Goal: Task Accomplishment & Management: Complete application form

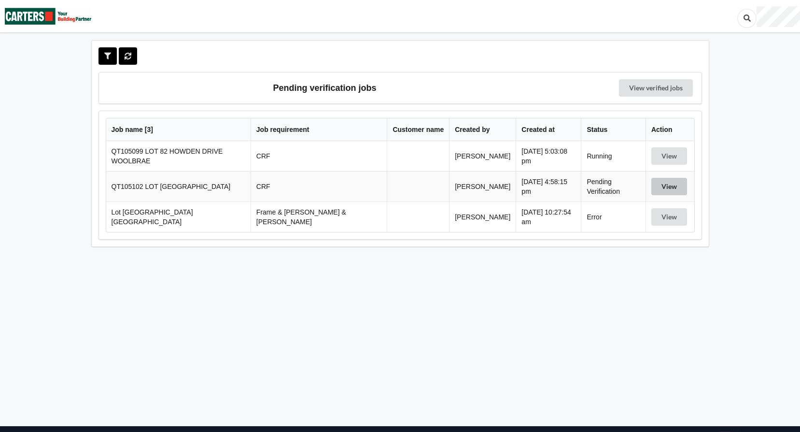
click at [671, 185] on button "View" at bounding box center [669, 186] width 36 height 17
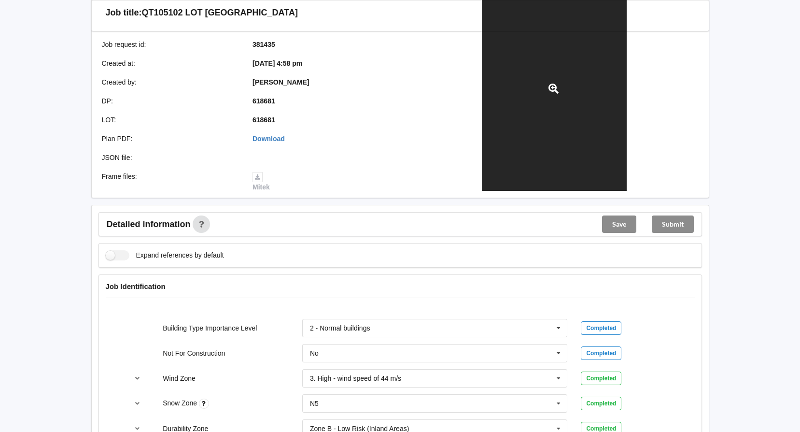
scroll to position [193, 0]
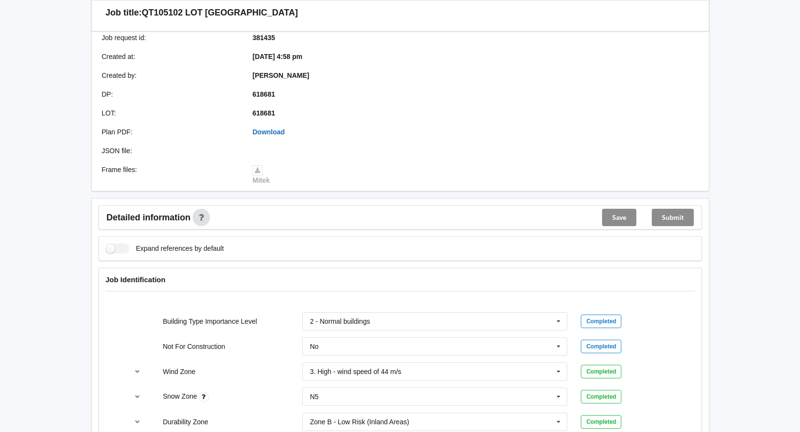
click at [265, 130] on link "Download" at bounding box center [268, 132] width 32 height 8
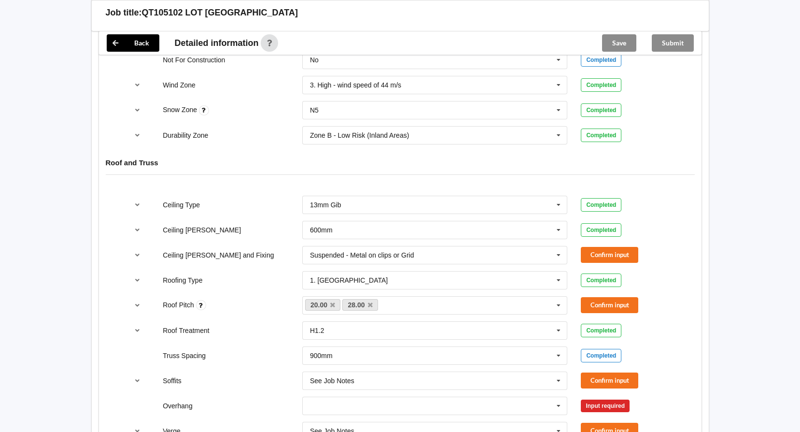
scroll to position [483, 0]
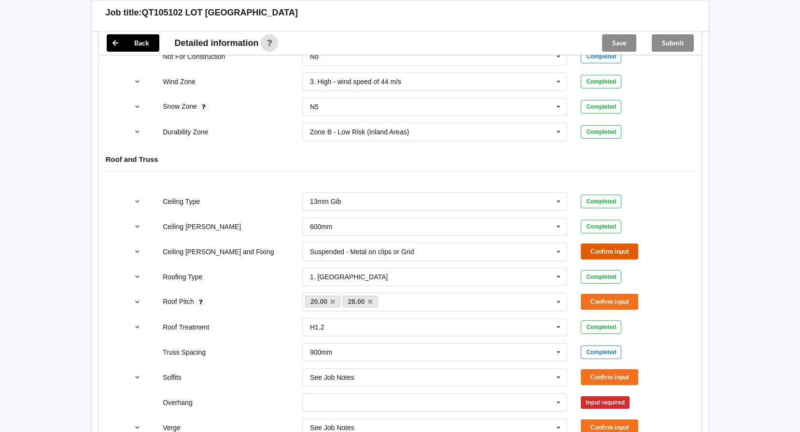
click at [590, 250] on button "Confirm input" at bounding box center [609, 251] width 57 height 16
click at [600, 303] on button "Confirm input" at bounding box center [609, 301] width 57 height 16
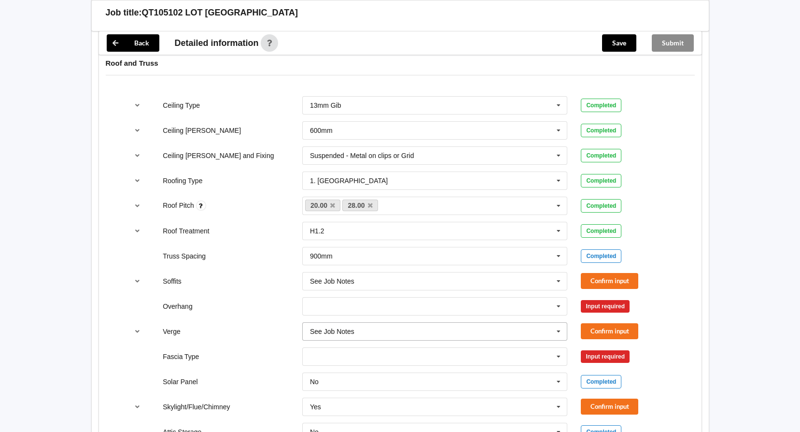
scroll to position [579, 0]
click at [611, 281] on button "Confirm input" at bounding box center [609, 280] width 57 height 16
click at [557, 306] on icon at bounding box center [558, 306] width 14 height 18
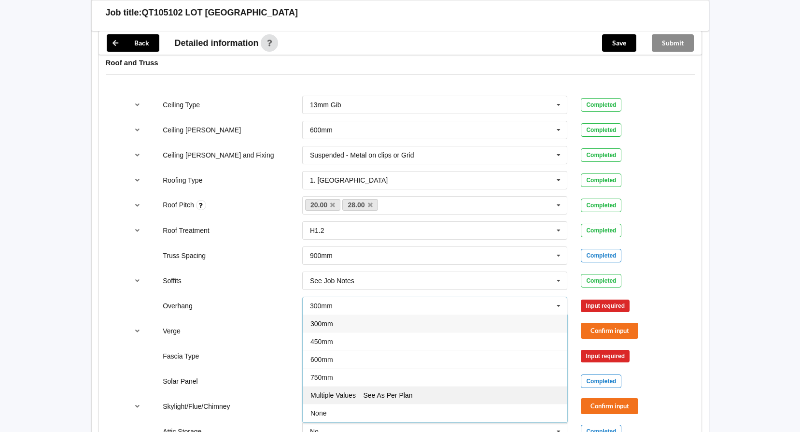
click at [463, 393] on div "Multiple Values – See As Per Plan" at bounding box center [435, 395] width 265 height 18
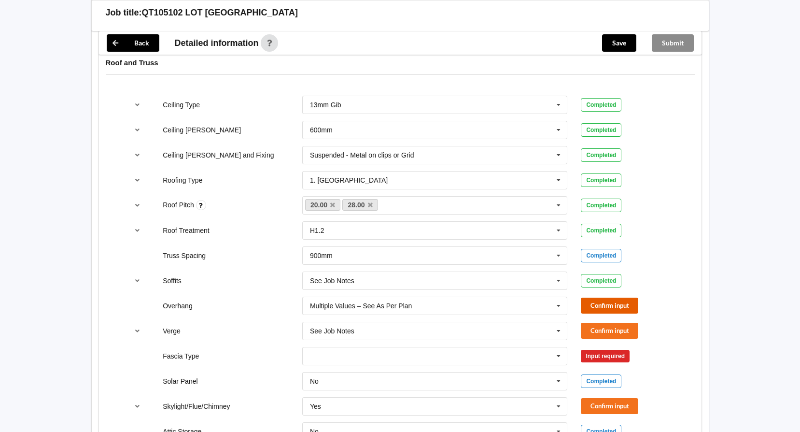
click at [608, 302] on button "Confirm input" at bounding box center [609, 305] width 57 height 16
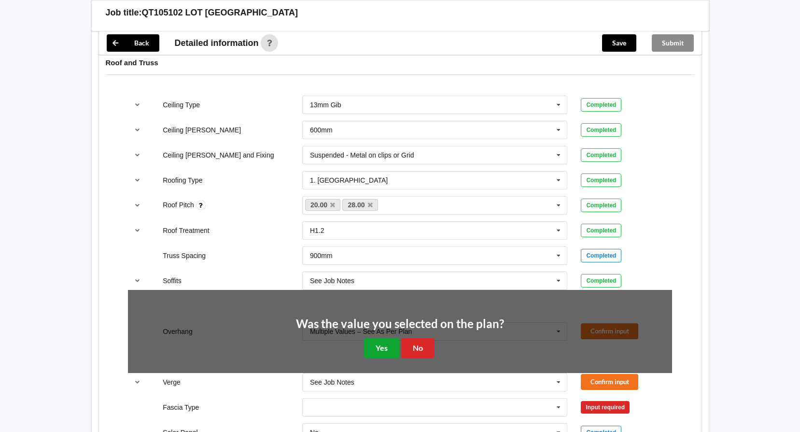
click at [393, 347] on button "Yes" at bounding box center [381, 348] width 35 height 20
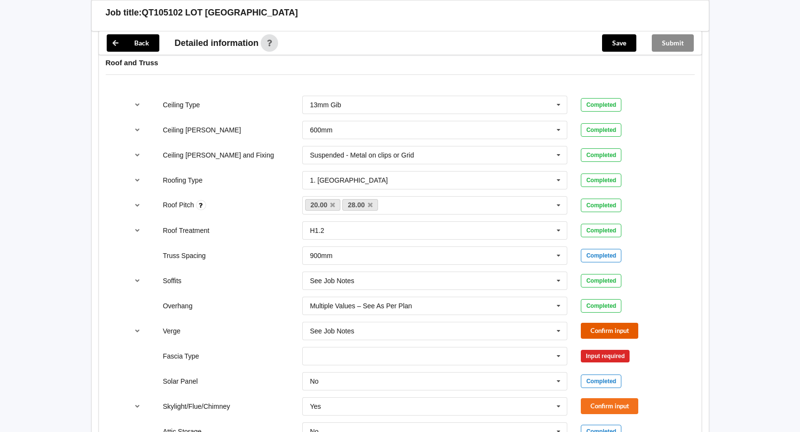
click at [599, 333] on button "Confirm input" at bounding box center [609, 330] width 57 height 16
click at [560, 357] on icon at bounding box center [558, 356] width 14 height 18
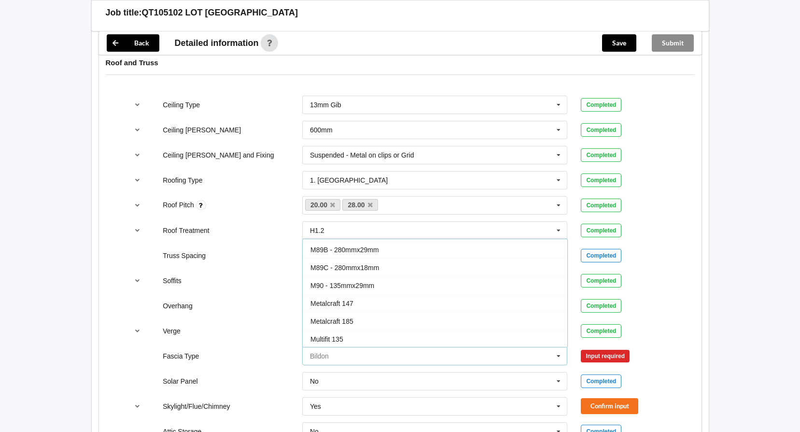
scroll to position [290, 0]
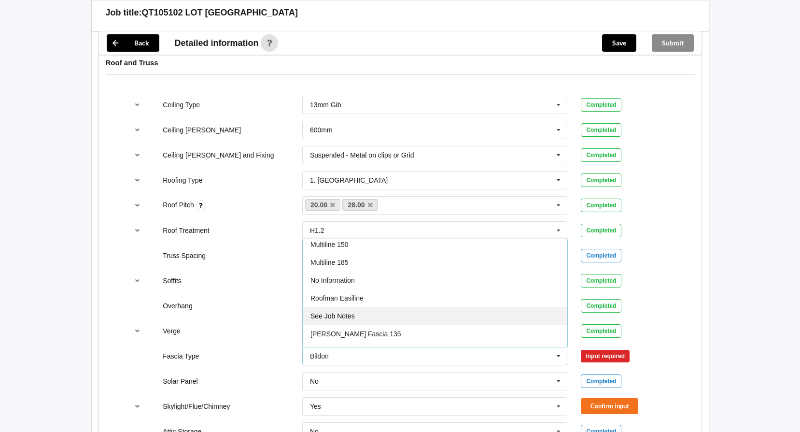
click at [411, 310] on div "See Job Notes" at bounding box center [435, 316] width 265 height 18
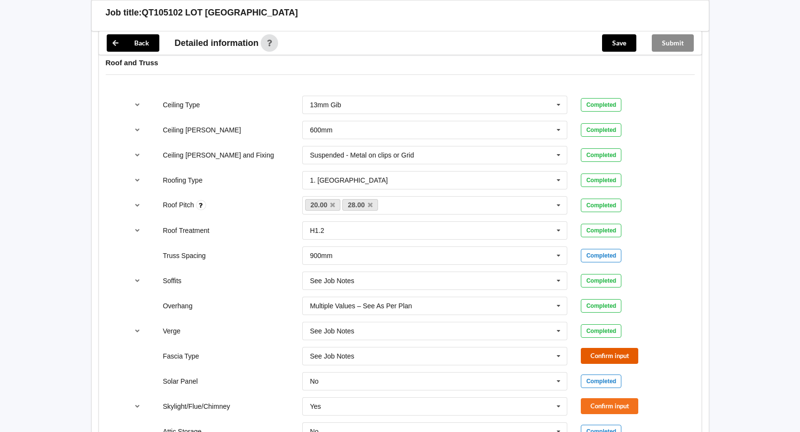
click at [605, 354] on button "Confirm input" at bounding box center [609, 356] width 57 height 16
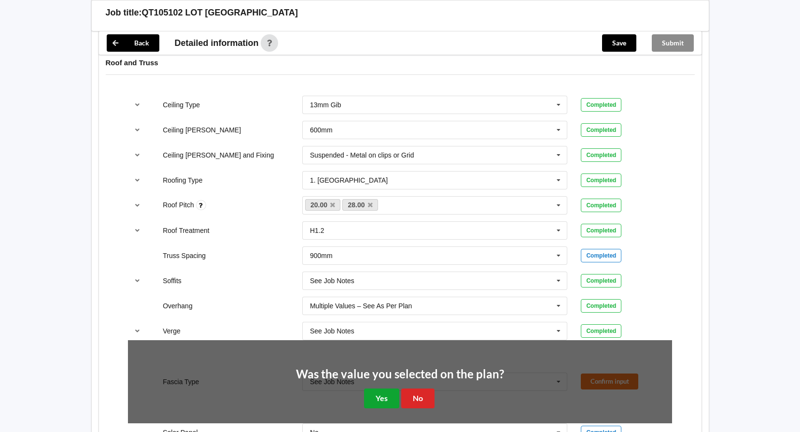
click at [378, 389] on button "Yes" at bounding box center [381, 398] width 35 height 20
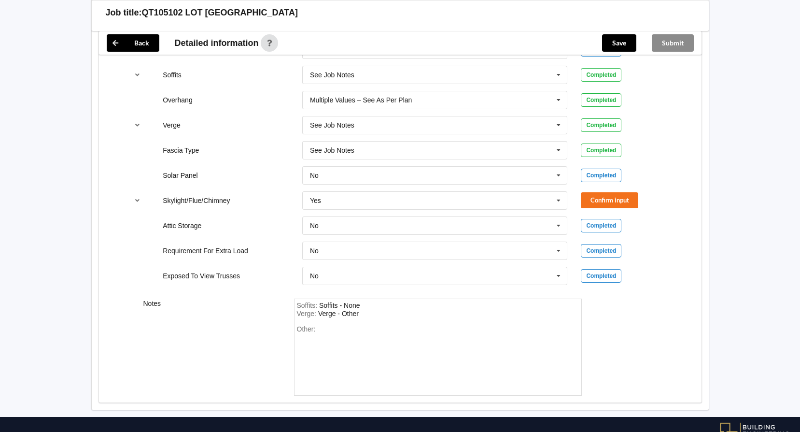
scroll to position [818, 0]
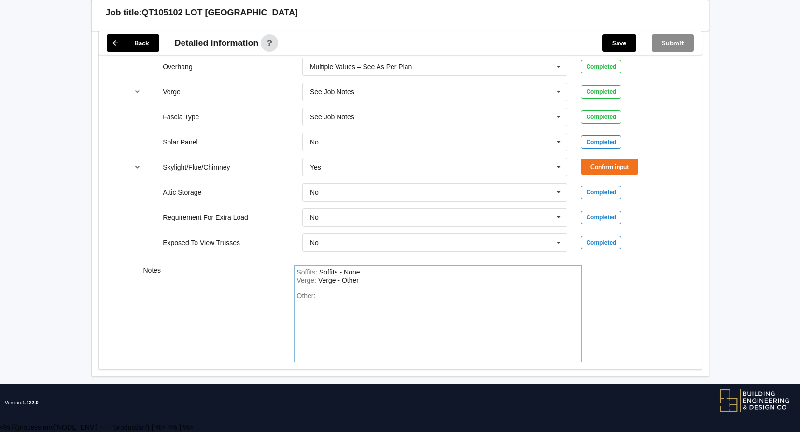
click at [349, 300] on div "Other:" at bounding box center [438, 326] width 282 height 68
click at [560, 163] on icon at bounding box center [558, 167] width 14 height 18
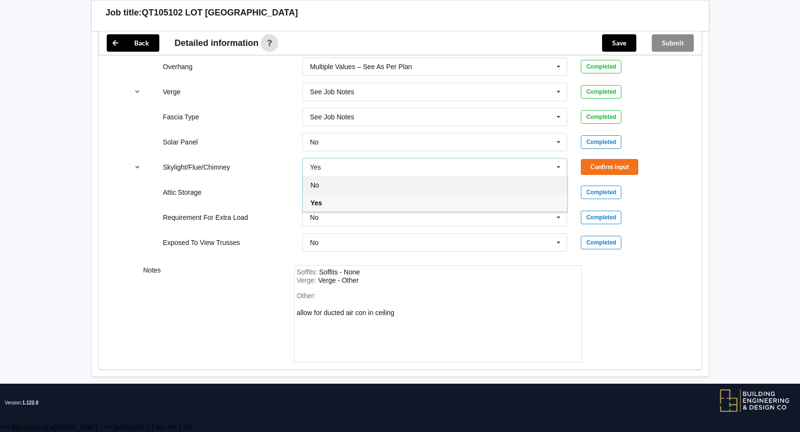
click at [431, 189] on div "No" at bounding box center [435, 185] width 265 height 18
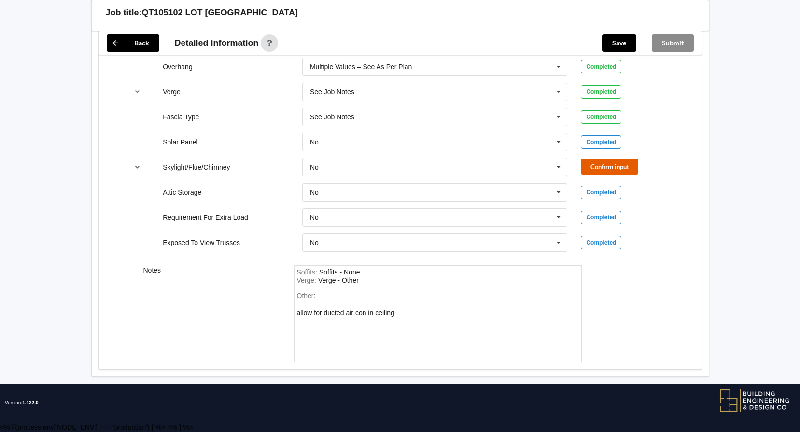
click at [601, 166] on button "Confirm input" at bounding box center [609, 167] width 57 height 16
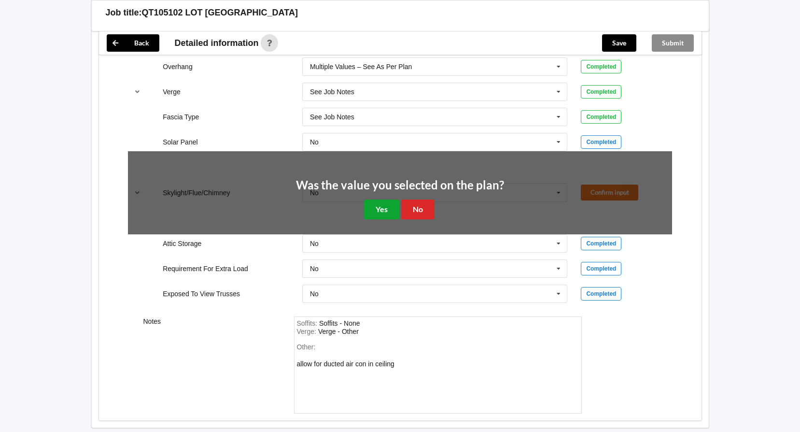
click at [384, 204] on button "Yes" at bounding box center [381, 209] width 35 height 20
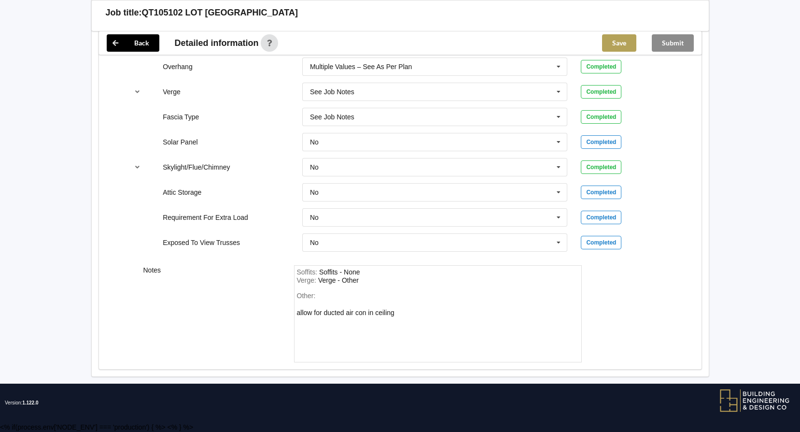
click at [628, 41] on button "Save" at bounding box center [619, 42] width 34 height 17
click at [686, 46] on button "Submit" at bounding box center [673, 42] width 42 height 17
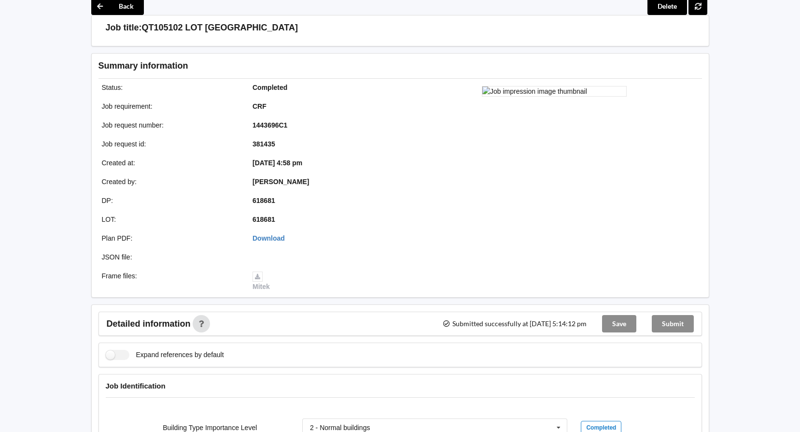
scroll to position [774, 0]
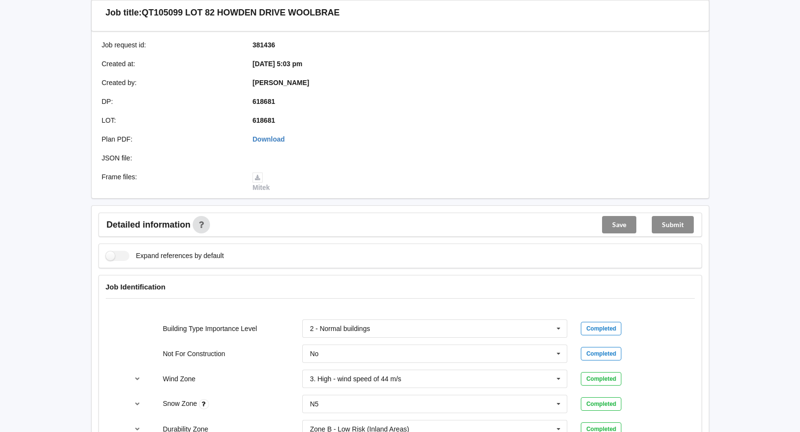
scroll to position [97, 0]
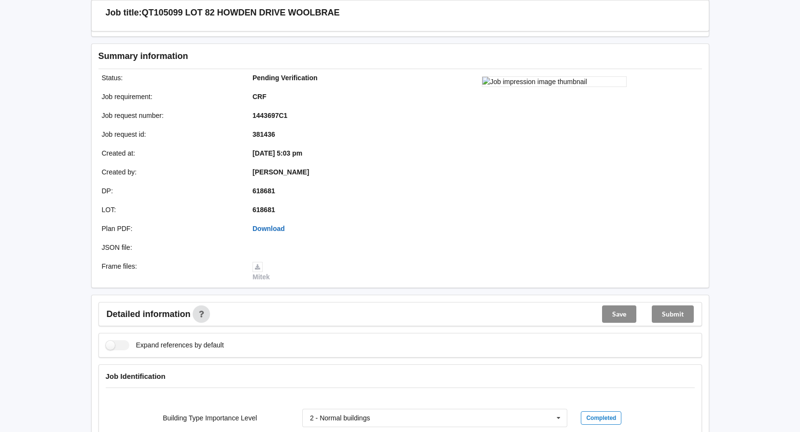
click at [273, 228] on link "Download" at bounding box center [268, 228] width 32 height 8
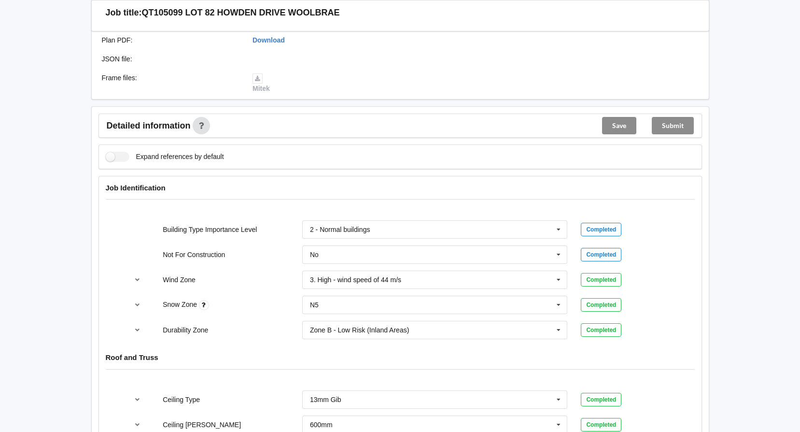
scroll to position [386, 0]
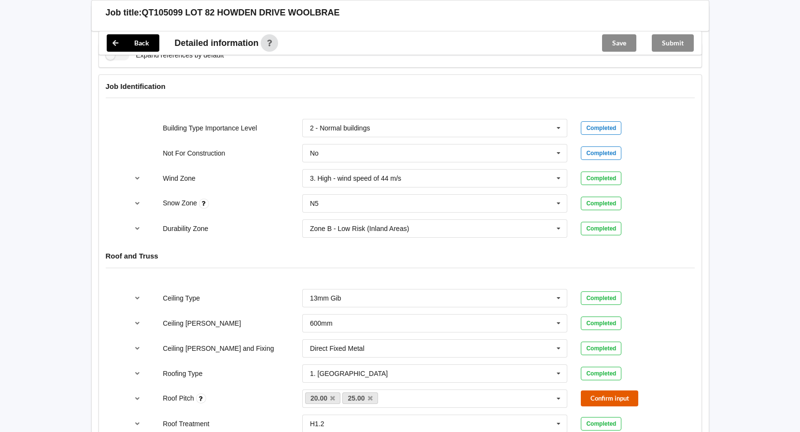
click at [611, 397] on button "Confirm input" at bounding box center [609, 398] width 57 height 16
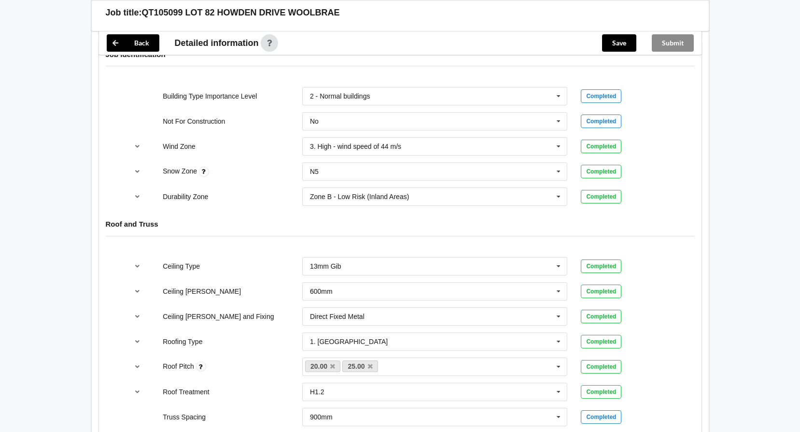
scroll to position [531, 0]
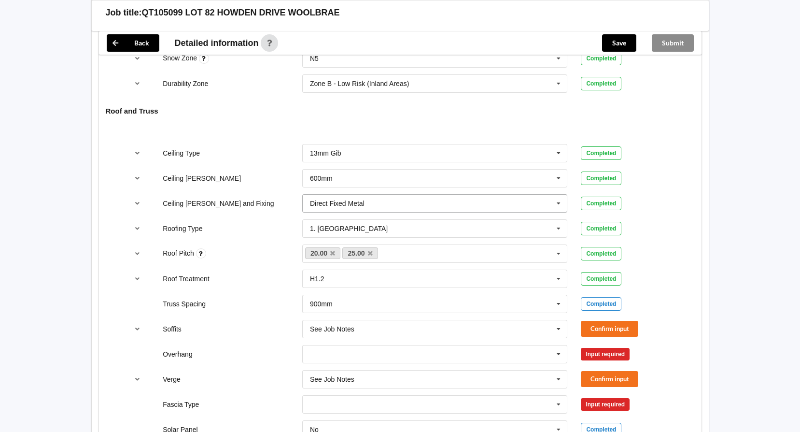
click at [560, 205] on icon at bounding box center [558, 204] width 14 height 18
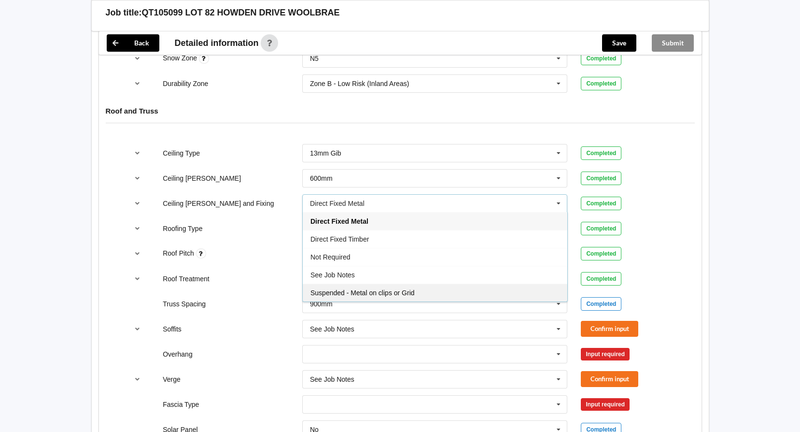
click at [473, 291] on div "Suspended - Metal on clips or Grid" at bounding box center [435, 292] width 265 height 18
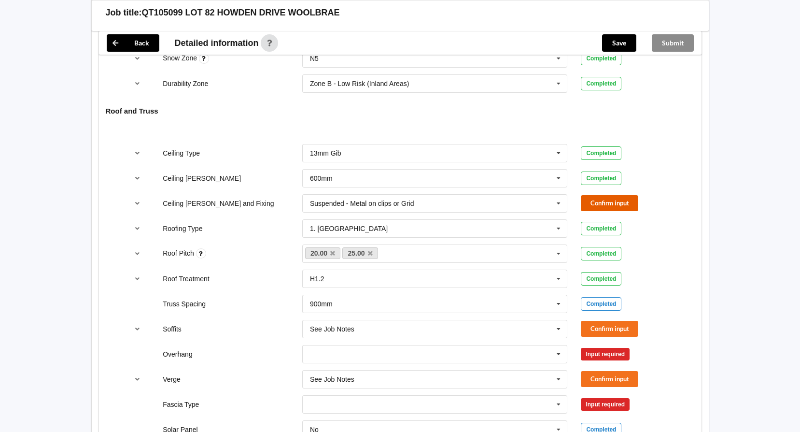
click at [627, 204] on button "Confirm input" at bounding box center [609, 203] width 57 height 16
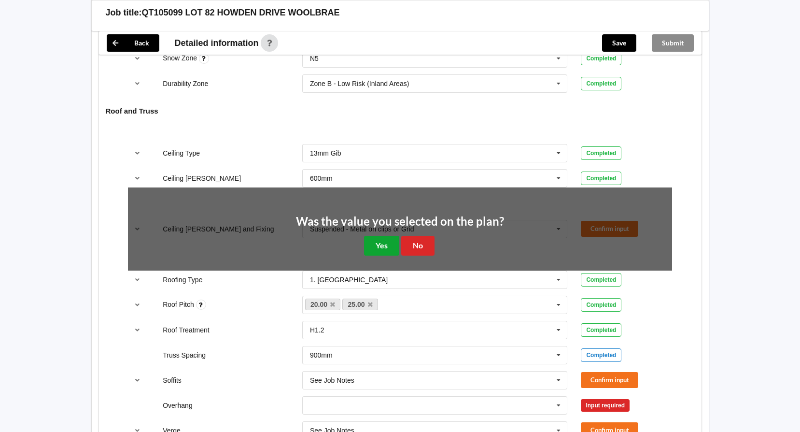
click at [370, 249] on button "Yes" at bounding box center [381, 246] width 35 height 20
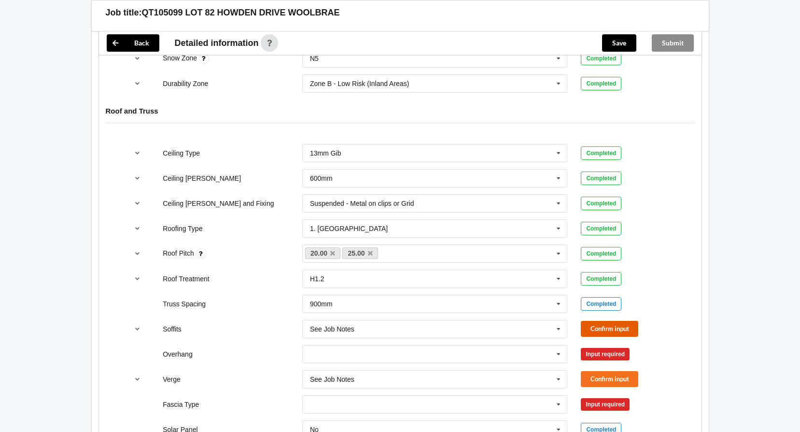
click at [607, 329] on button "Confirm input" at bounding box center [609, 328] width 57 height 16
click at [561, 350] on icon at bounding box center [558, 354] width 14 height 18
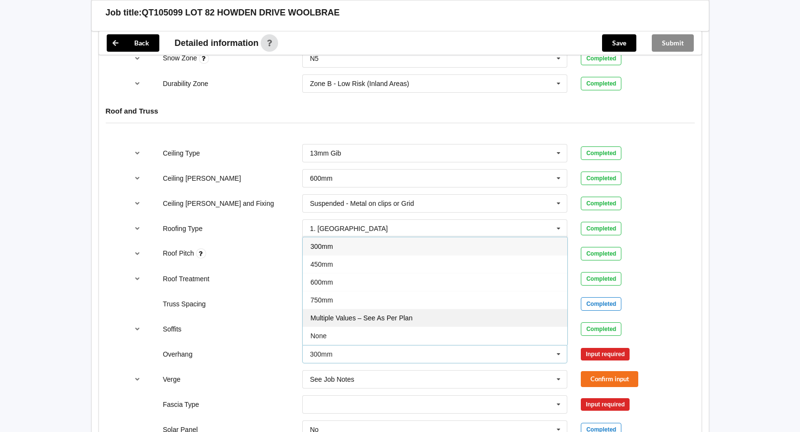
click at [457, 321] on div "Multiple Values – See As Per Plan" at bounding box center [435, 317] width 265 height 18
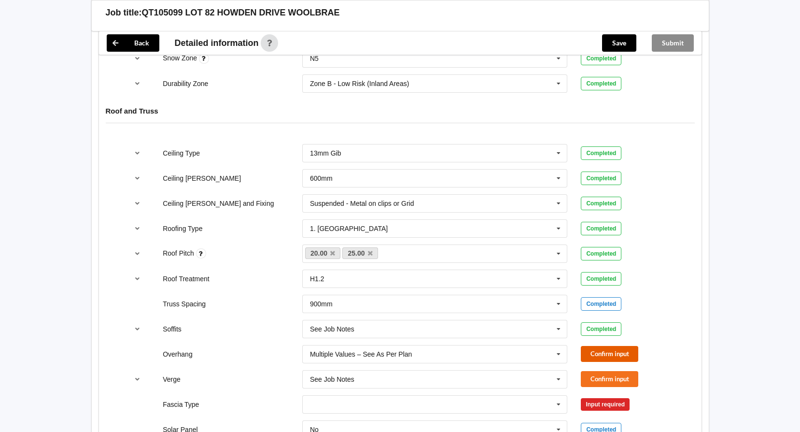
click at [620, 352] on button "Confirm input" at bounding box center [609, 354] width 57 height 16
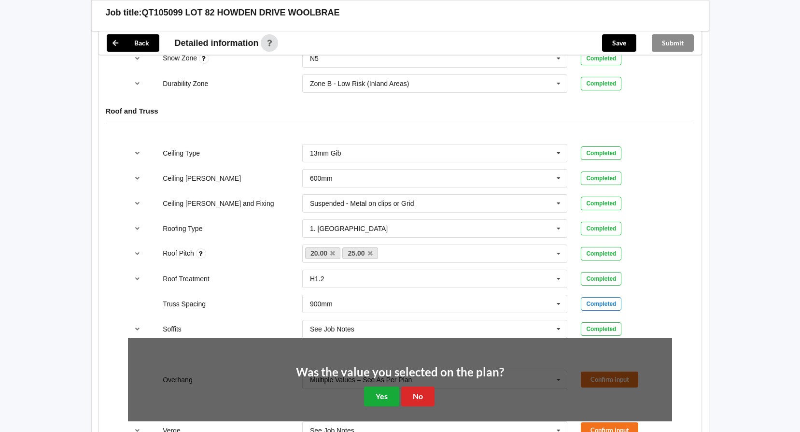
click at [366, 394] on div "Was the value you selected on the plan? Yes No" at bounding box center [400, 386] width 208 height 40
click at [376, 393] on button "Yes" at bounding box center [381, 396] width 35 height 20
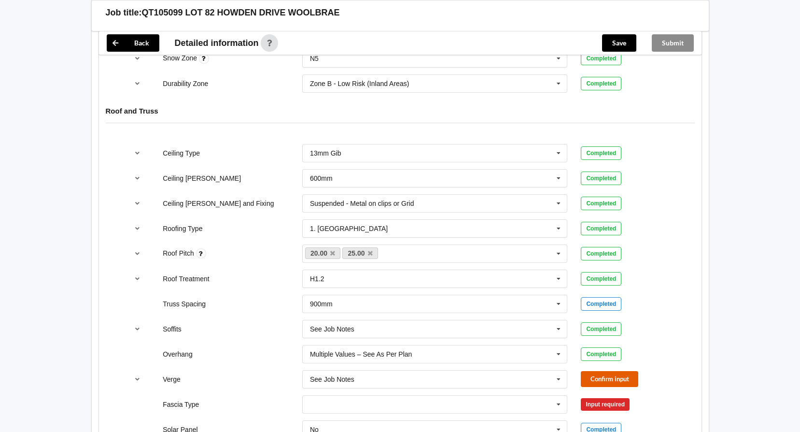
click at [591, 376] on button "Confirm input" at bounding box center [609, 379] width 57 height 16
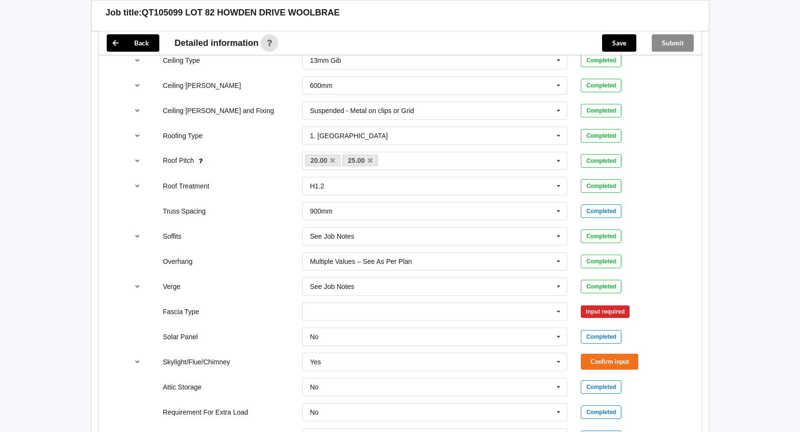
scroll to position [627, 0]
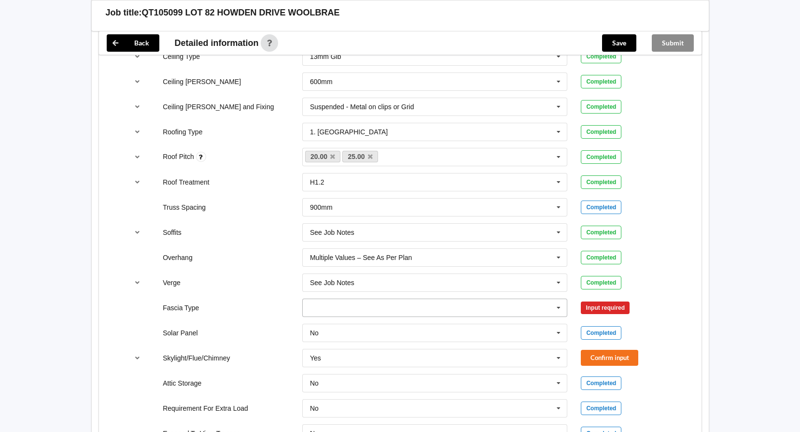
click at [562, 307] on icon at bounding box center [558, 308] width 14 height 18
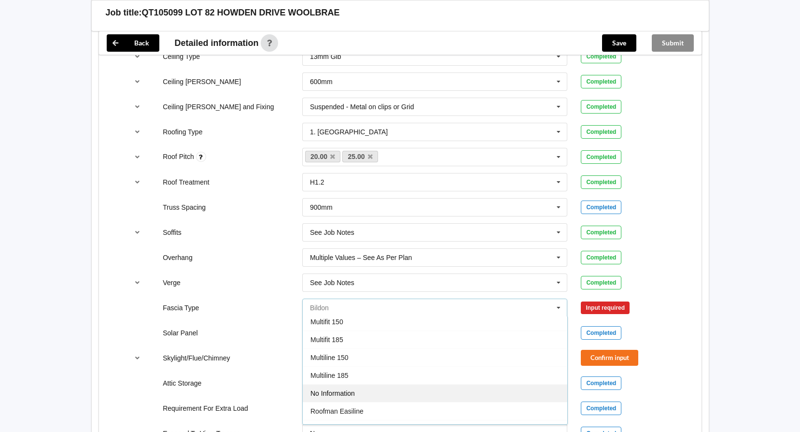
scroll to position [321, 0]
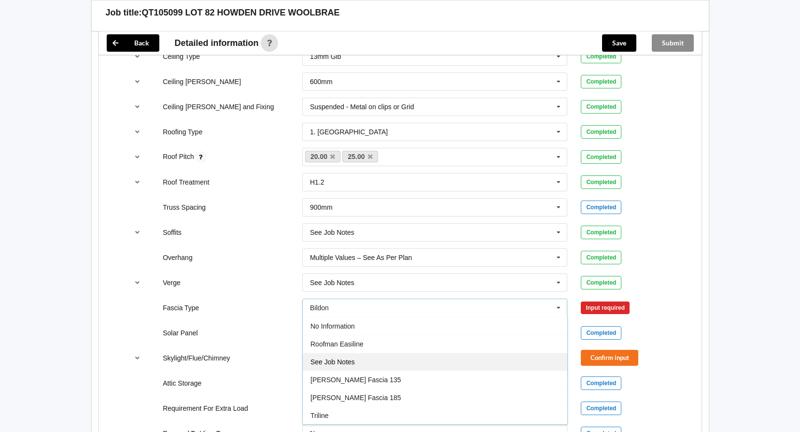
click at [383, 365] on div "See Job Notes" at bounding box center [435, 361] width 265 height 18
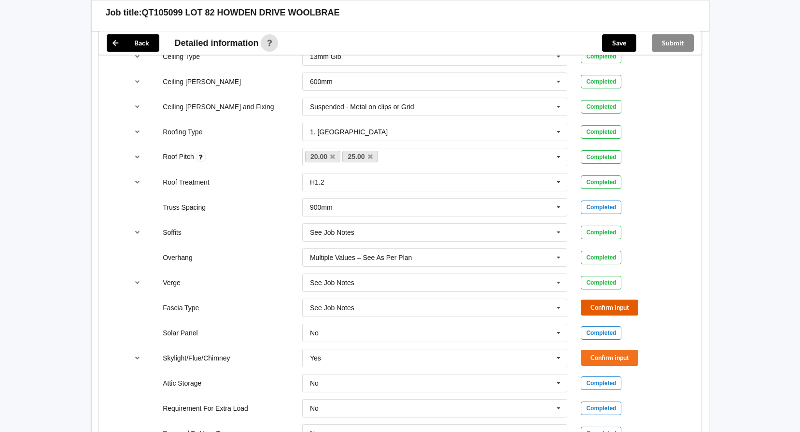
click at [598, 308] on button "Confirm input" at bounding box center [609, 307] width 57 height 16
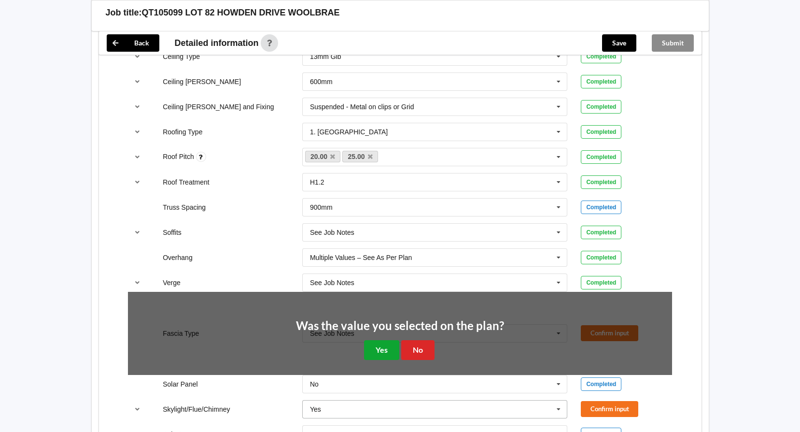
click at [391, 353] on button "Yes" at bounding box center [381, 350] width 35 height 20
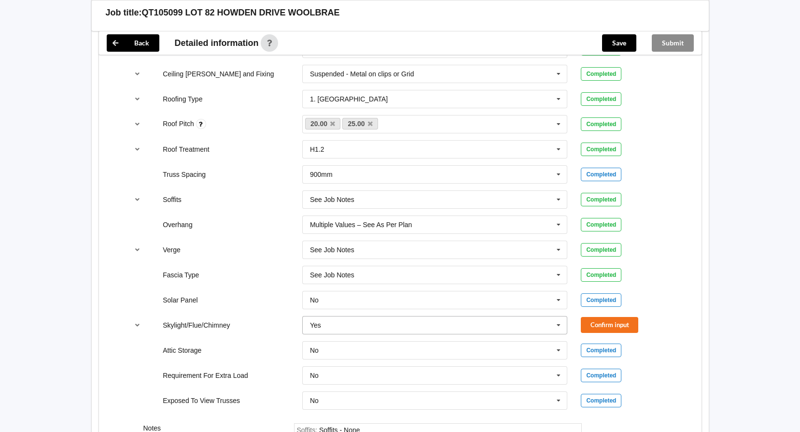
scroll to position [676, 0]
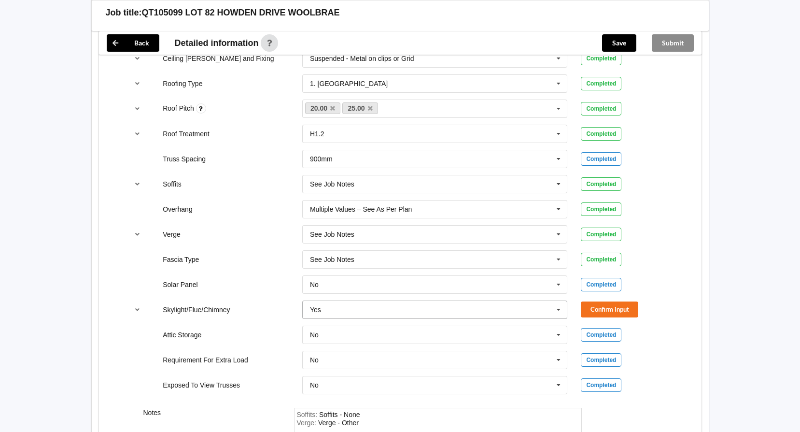
click at [557, 308] on icon at bounding box center [558, 310] width 14 height 18
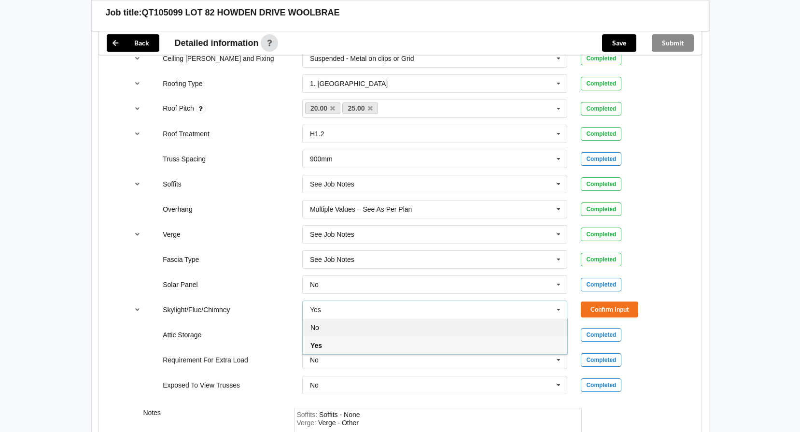
click at [491, 326] on div "No" at bounding box center [435, 327] width 265 height 18
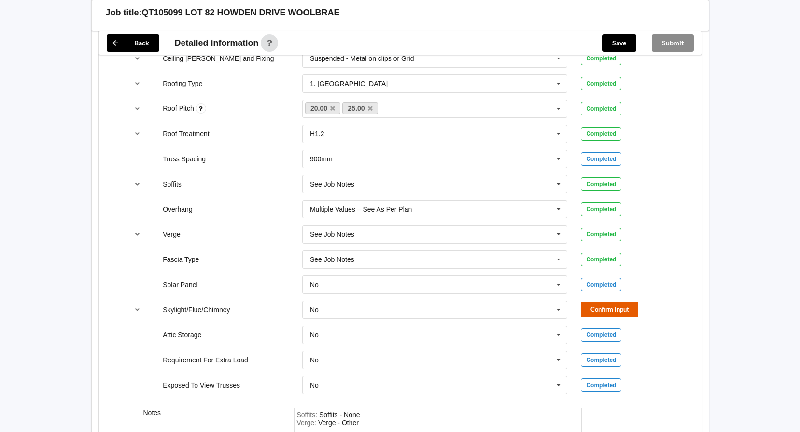
click at [604, 308] on button "Confirm input" at bounding box center [609, 309] width 57 height 16
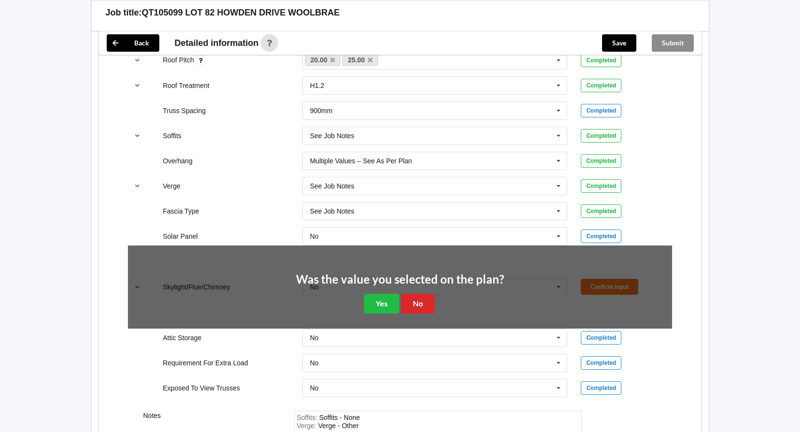
click at [381, 318] on div "Was the value you selected on the plan? Yes No" at bounding box center [400, 293] width 544 height 97
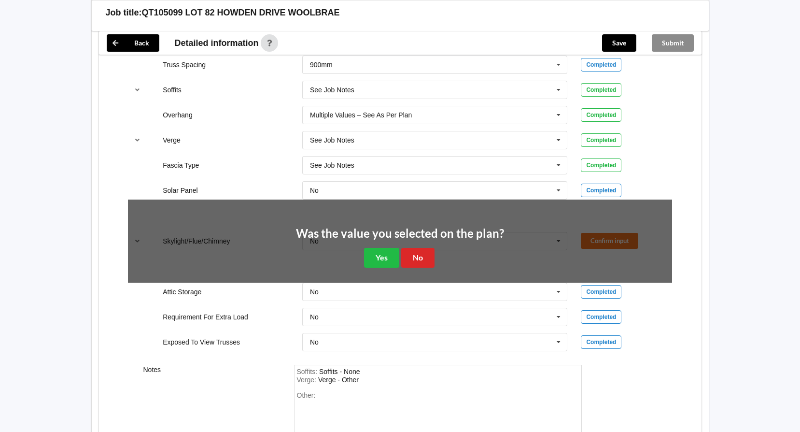
scroll to position [772, 0]
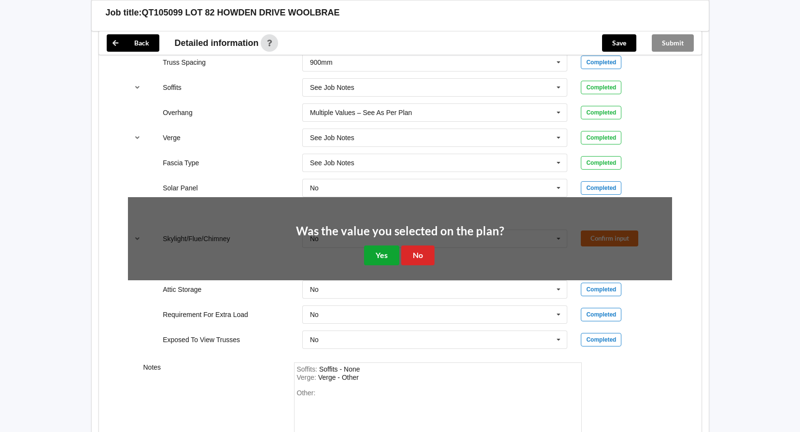
click at [380, 262] on button "Yes" at bounding box center [381, 255] width 35 height 20
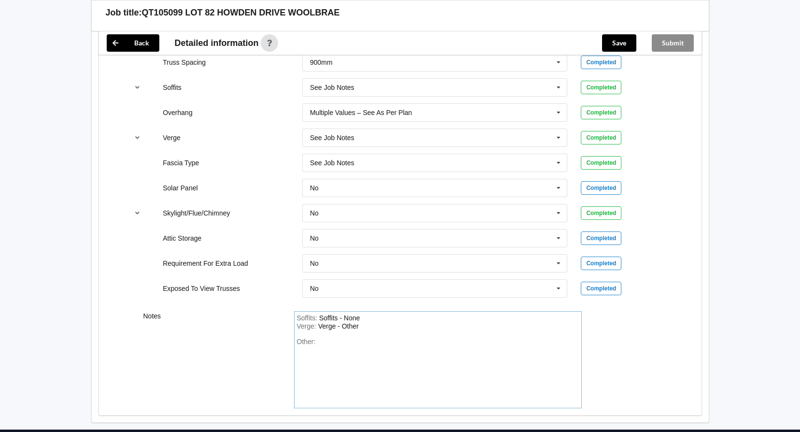
click at [341, 345] on div "Other:" at bounding box center [438, 371] width 282 height 68
click at [624, 45] on button "Save" at bounding box center [619, 42] width 34 height 17
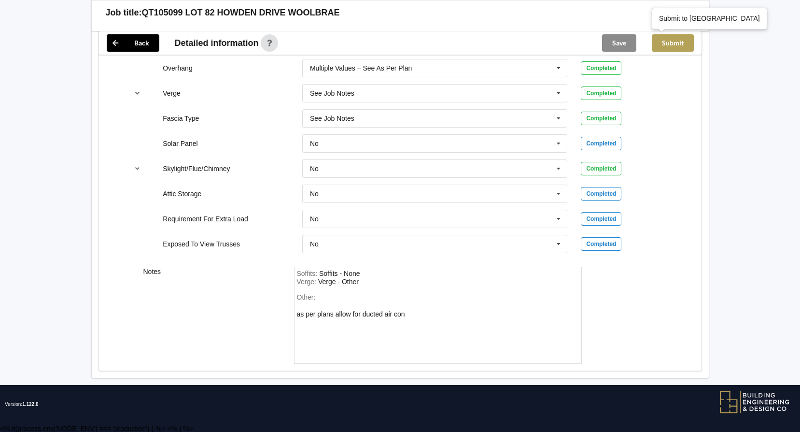
click at [677, 46] on button "Submit" at bounding box center [673, 42] width 42 height 17
